Goal: Task Accomplishment & Management: Use online tool/utility

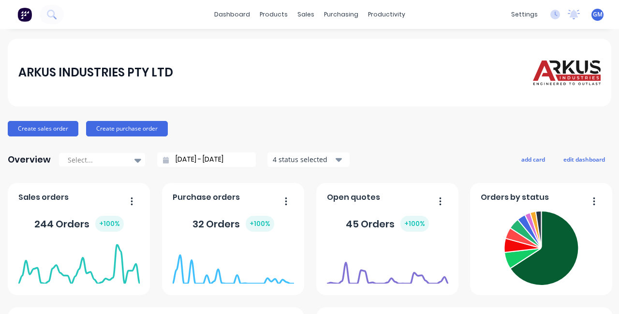
click at [390, 17] on div "productivity" at bounding box center [386, 14] width 47 height 15
click at [268, 81] on div "ARKUS INDUSTRIES PTY LTD" at bounding box center [309, 72] width 583 height 35
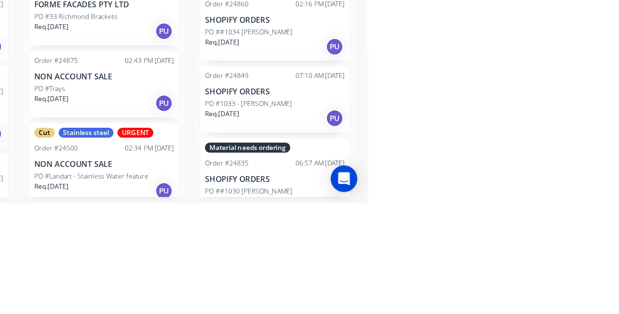
click at [532, 295] on p "SHOPIFY ORDERS" at bounding box center [537, 293] width 122 height 8
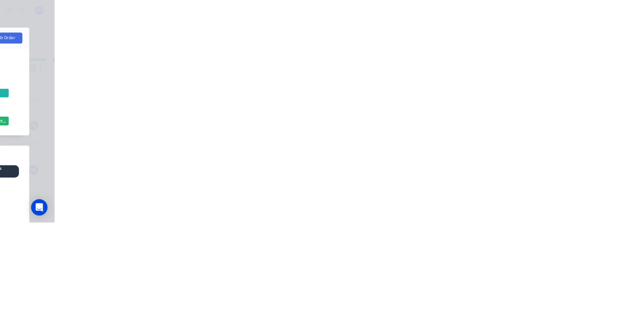
click at [462, 58] on button "Close" at bounding box center [443, 53] width 35 height 15
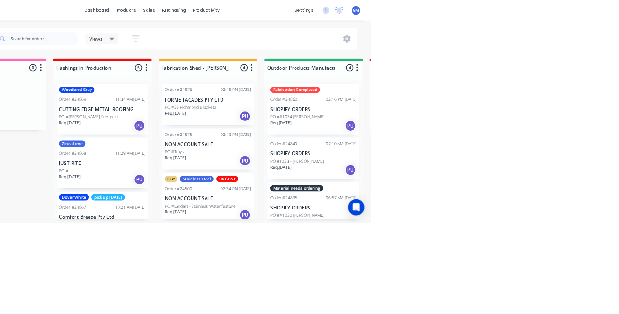
click at [546, 230] on div "PO #1033 - [PERSON_NAME]" at bounding box center [537, 227] width 122 height 9
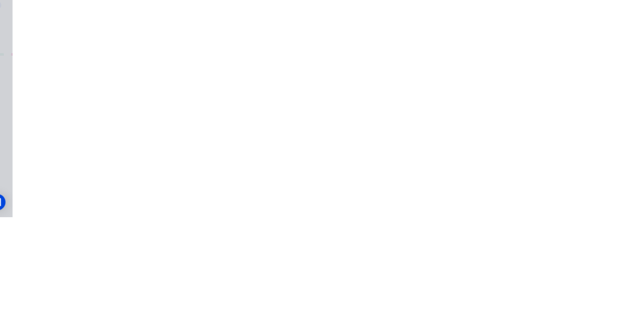
click at [538, 239] on button "Add labels" at bounding box center [515, 239] width 44 height 13
type input "Ma"
click at [448, 149] on div "Assigned to Add team member" at bounding box center [399, 128] width 97 height 102
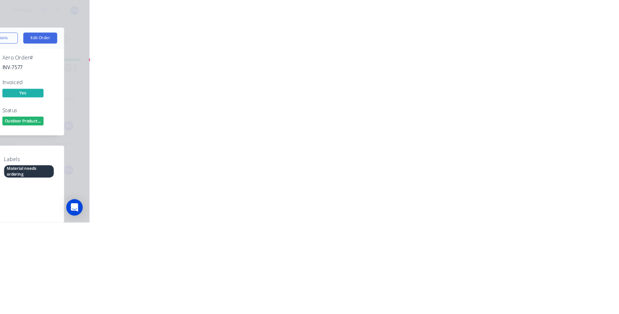
click at [462, 52] on button "Close" at bounding box center [443, 53] width 35 height 15
